Goal: Transaction & Acquisition: Obtain resource

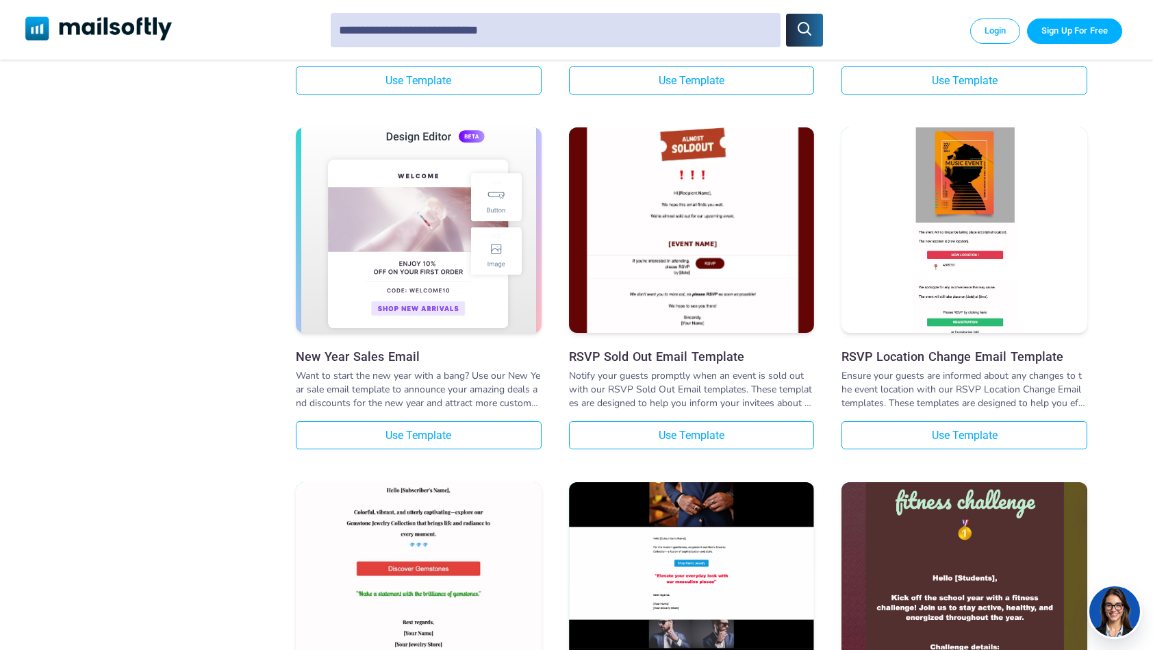
scroll to position [865, 0]
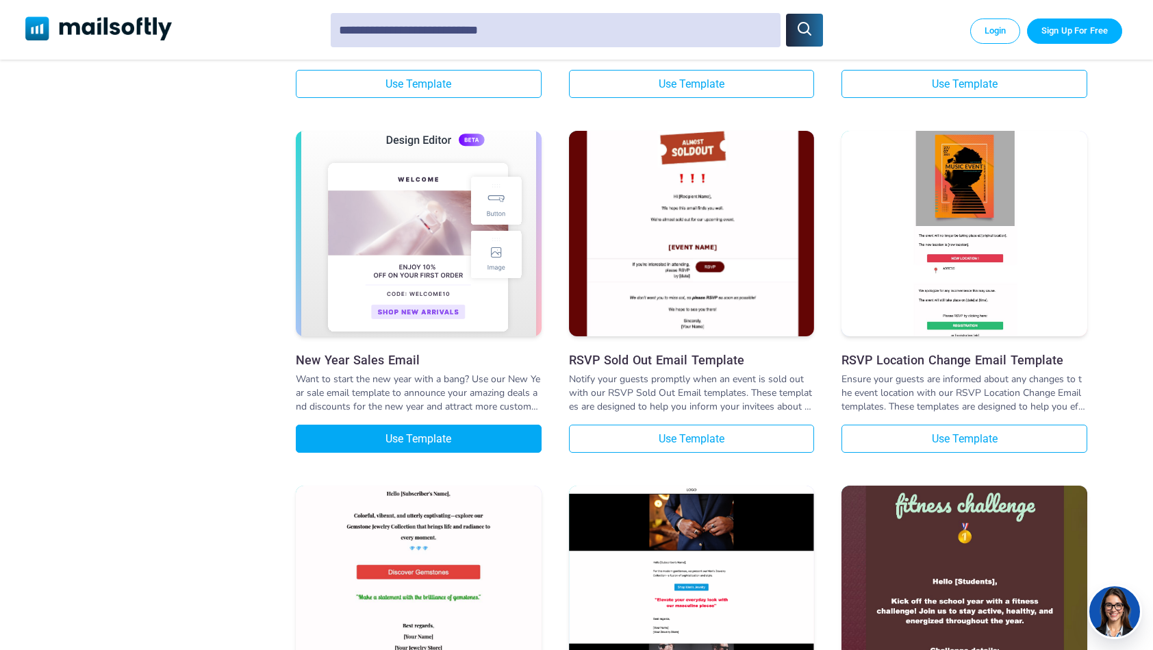
click at [433, 440] on link "Use Template" at bounding box center [419, 438] width 246 height 28
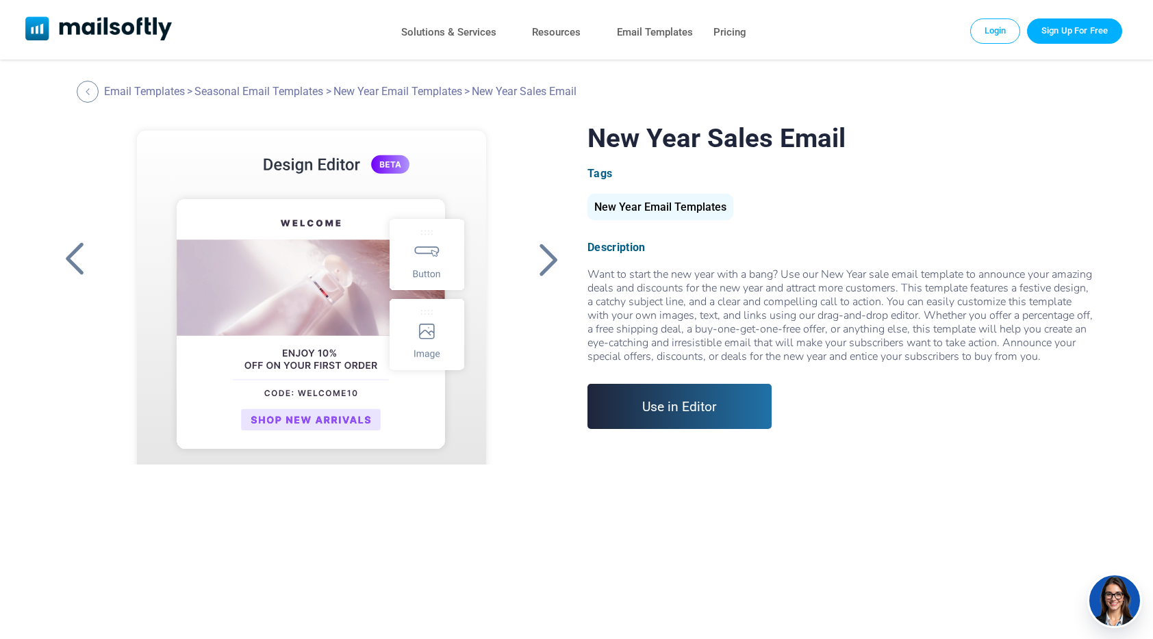
scroll to position [215, 0]
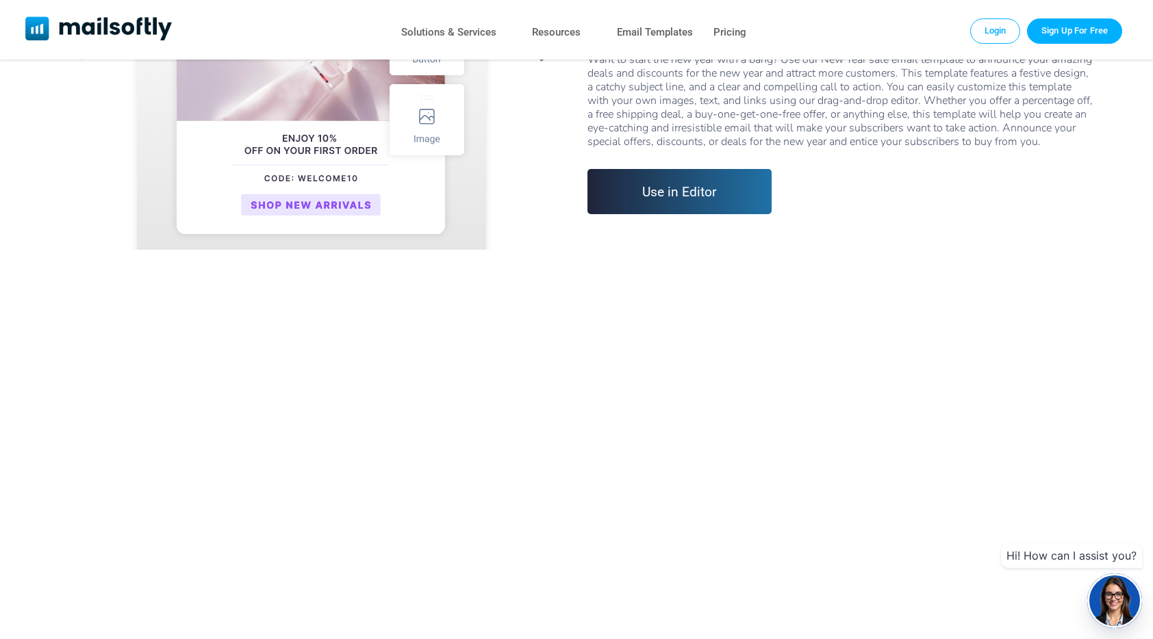
click at [702, 214] on link "Use in Editor" at bounding box center [679, 191] width 184 height 45
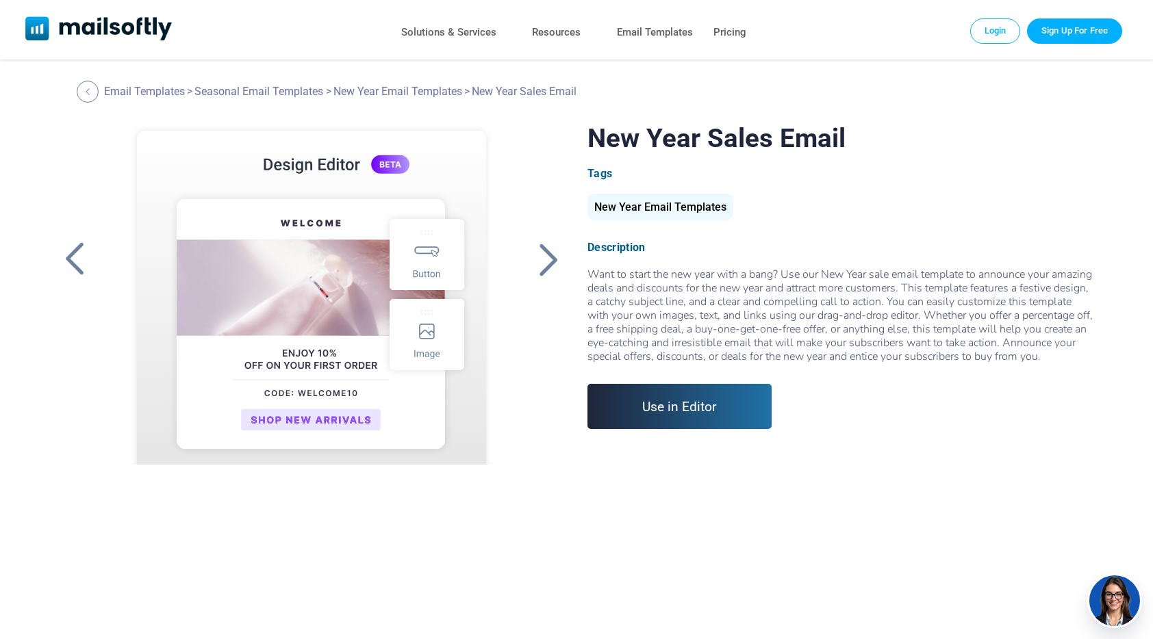
scroll to position [10, 0]
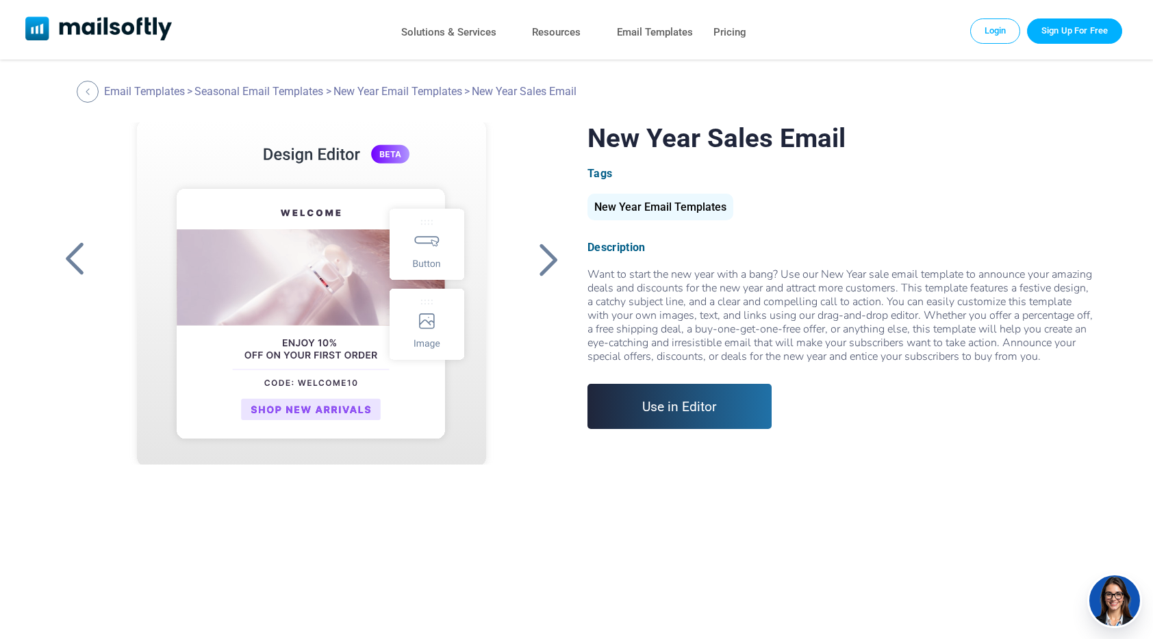
click at [656, 421] on link "Use in Editor" at bounding box center [679, 406] width 184 height 45
